Goal: Transaction & Acquisition: Subscribe to service/newsletter

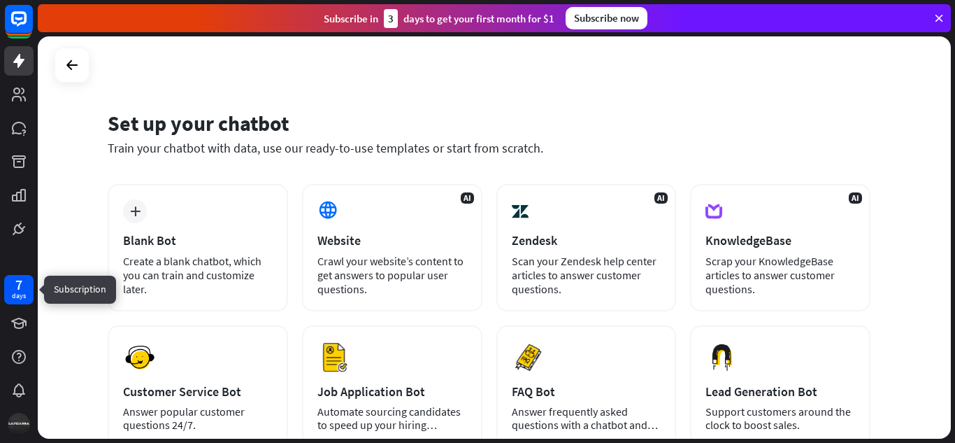
click at [25, 291] on div "days" at bounding box center [19, 296] width 14 height 10
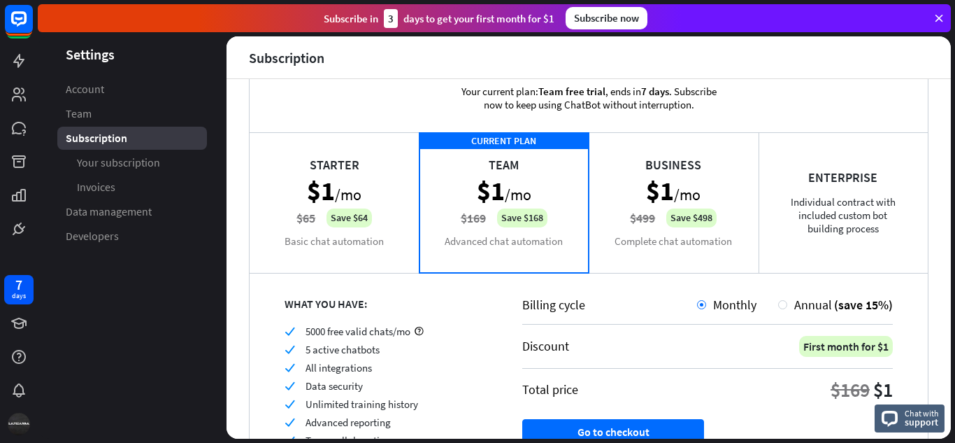
scroll to position [37, 0]
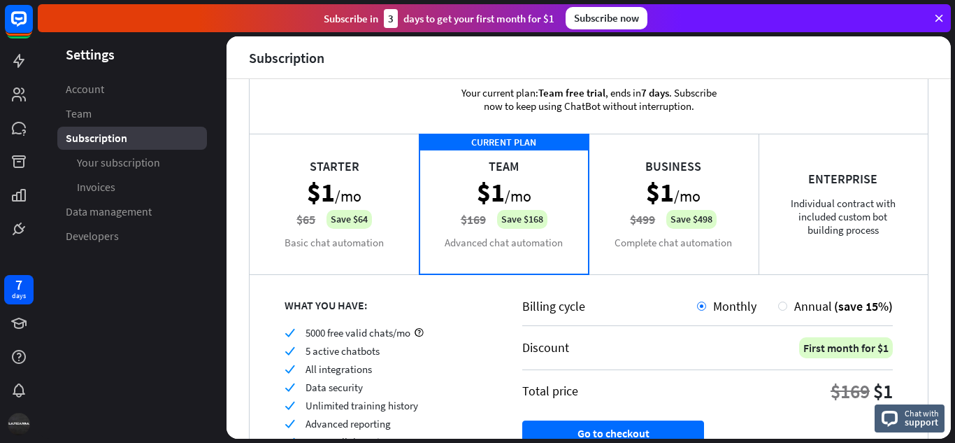
click at [343, 182] on div "Starter $1 /mo $65 Save $64 Basic chat automation" at bounding box center [335, 204] width 170 height 140
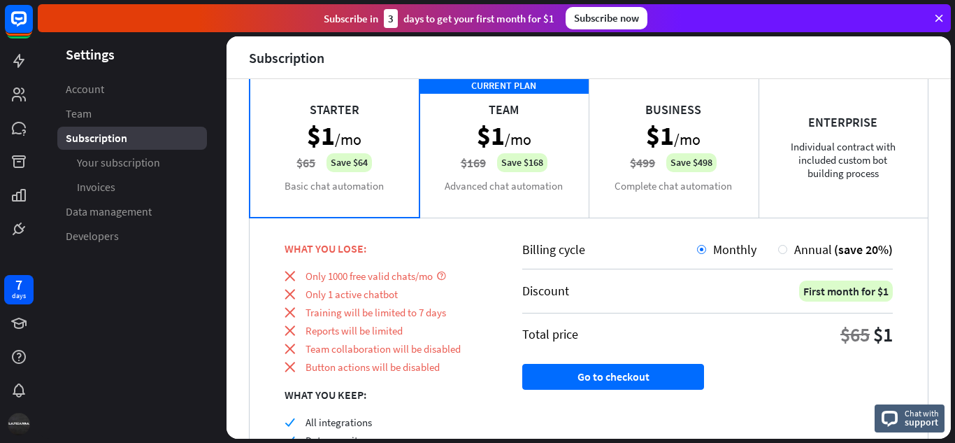
scroll to position [92, 0]
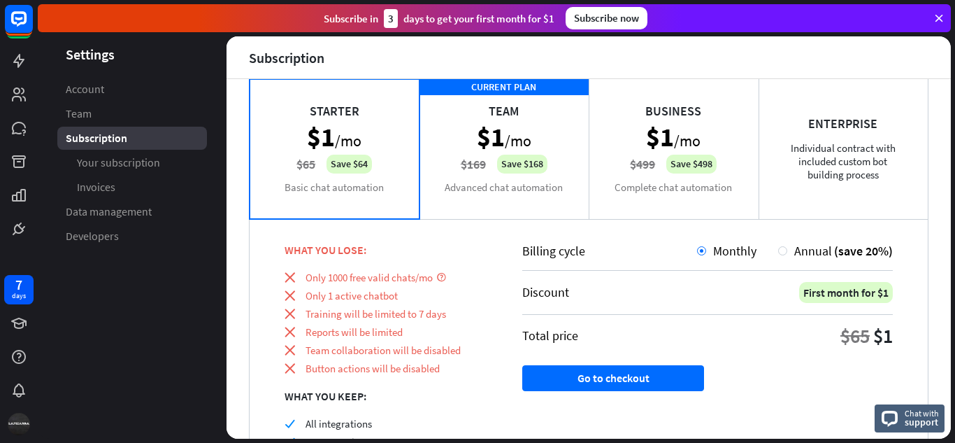
click at [360, 121] on div "Starter $1 /mo $65 Save $64 Basic chat automation" at bounding box center [335, 148] width 170 height 140
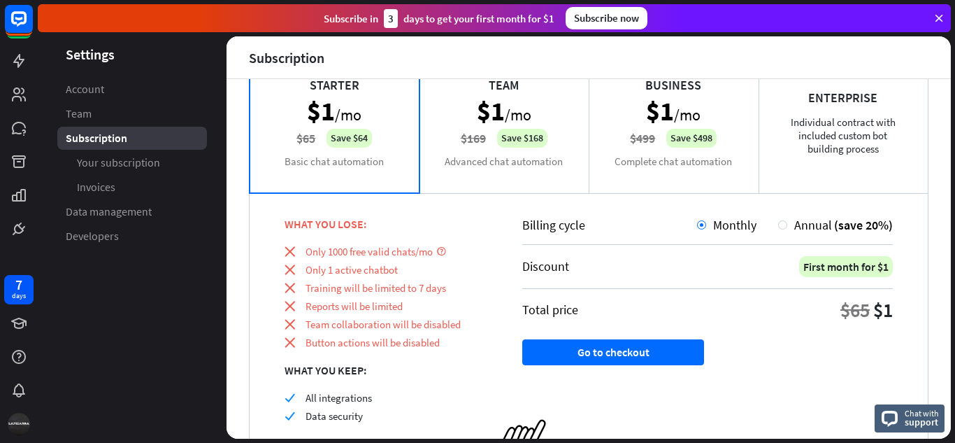
scroll to position [113, 0]
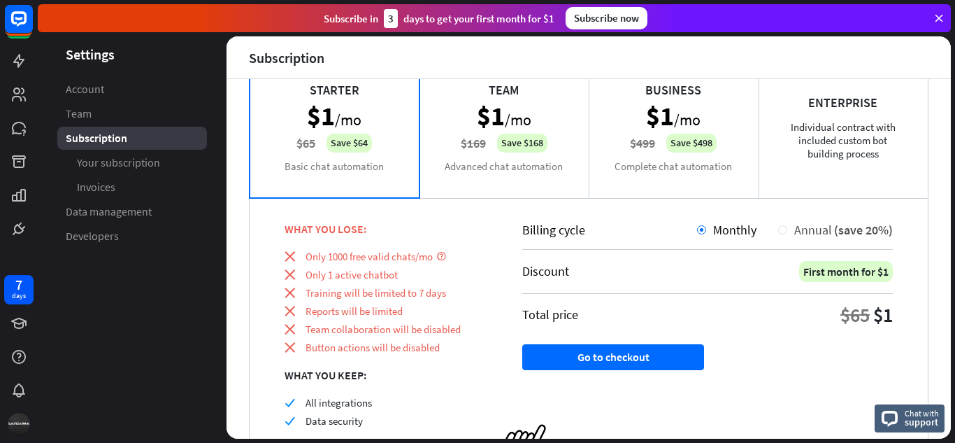
click at [788, 233] on div "Annual (save 20%)" at bounding box center [841, 230] width 106 height 16
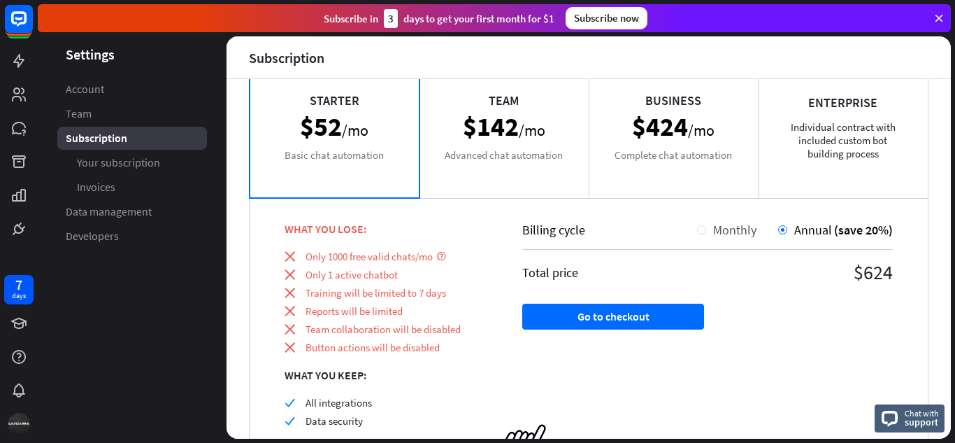
click at [706, 231] on div "Monthly" at bounding box center [731, 230] width 50 height 16
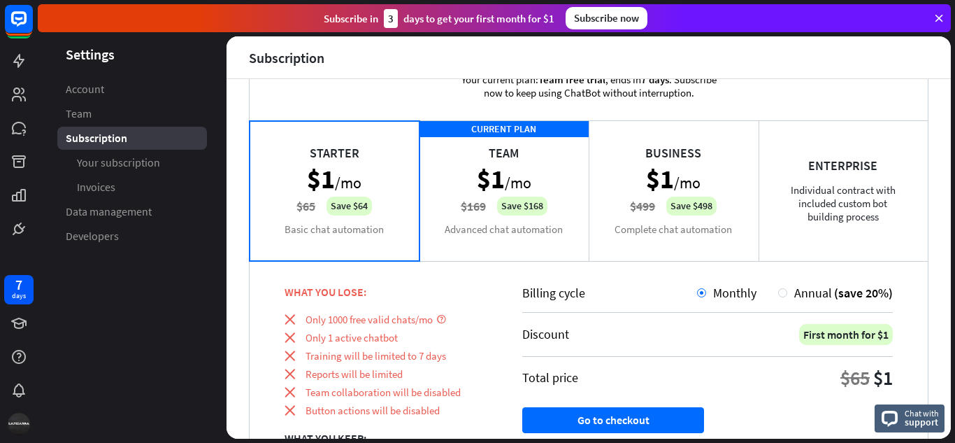
scroll to position [41, 0]
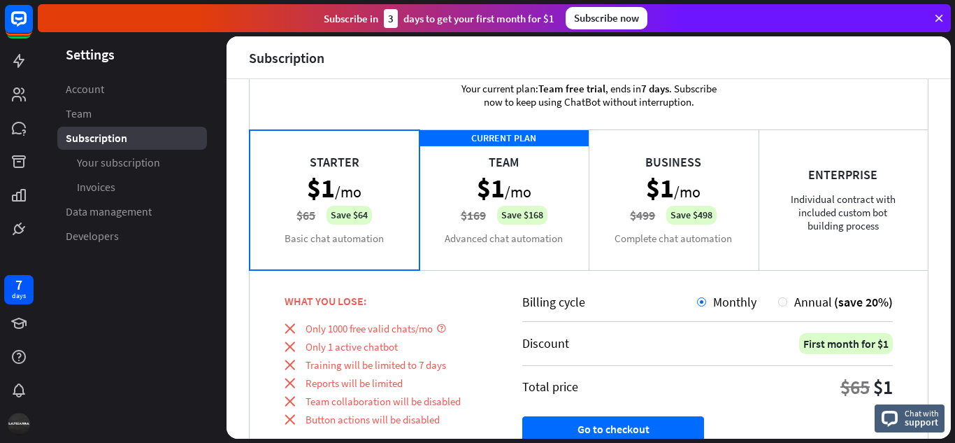
click at [549, 173] on div "CURRENT PLAN Team $1 /mo $169 Save $168 Advanced chat automation" at bounding box center [505, 199] width 170 height 140
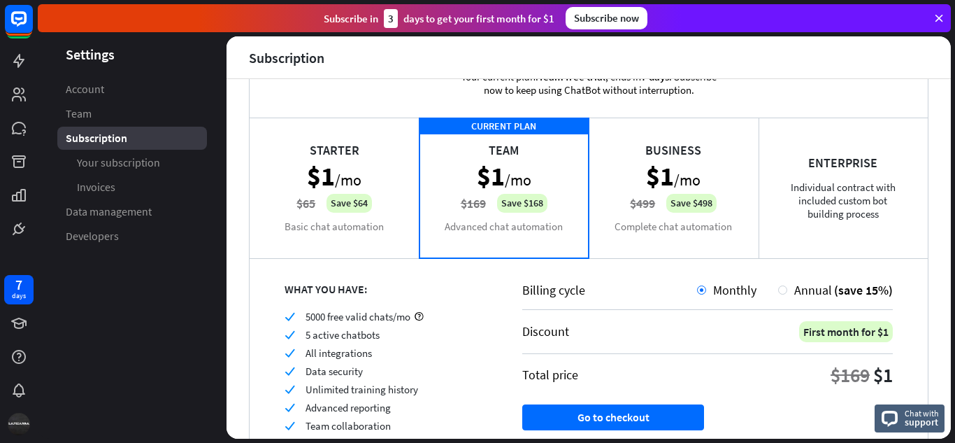
scroll to position [58, 0]
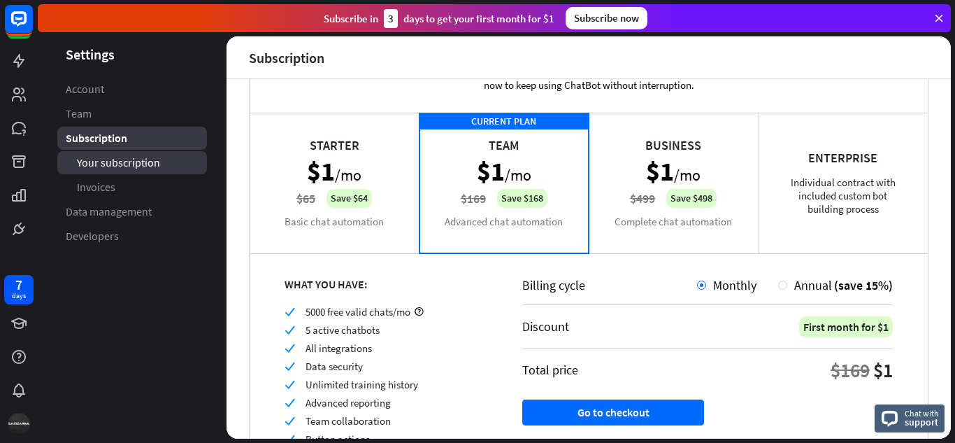
click at [101, 157] on span "Your subscription" at bounding box center [118, 162] width 83 height 15
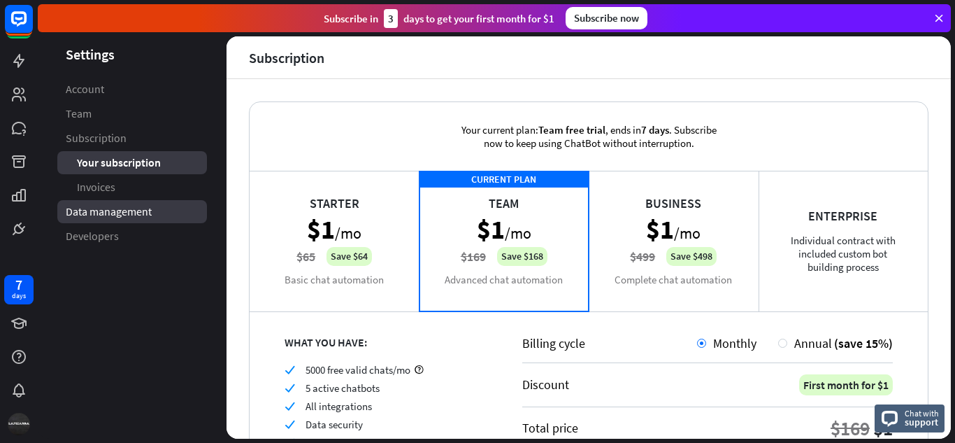
scroll to position [1, 0]
click at [147, 208] on span "Data management" at bounding box center [109, 211] width 86 height 15
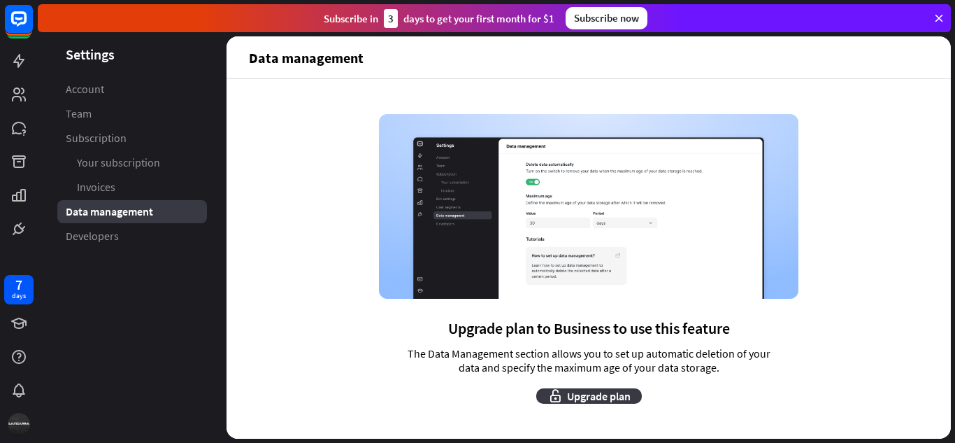
click at [590, 397] on button "Upgrade plan" at bounding box center [589, 395] width 106 height 15
